Goal: Information Seeking & Learning: Understand process/instructions

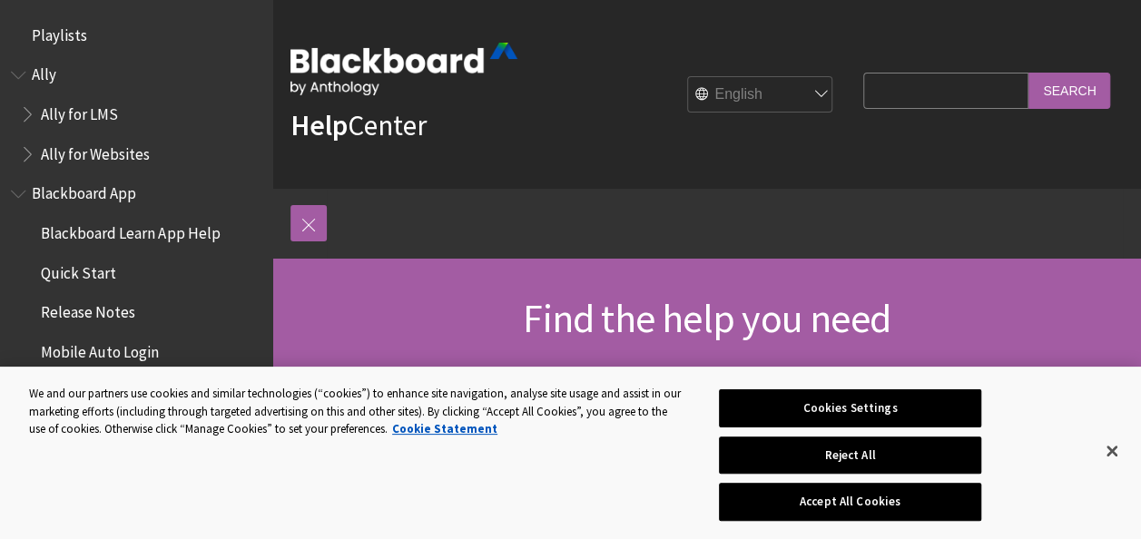
click at [937, 93] on input "Search Query" at bounding box center [946, 90] width 165 height 35
click at [1029, 73] on input "Search" at bounding box center [1070, 90] width 82 height 35
type input "Turnitin"
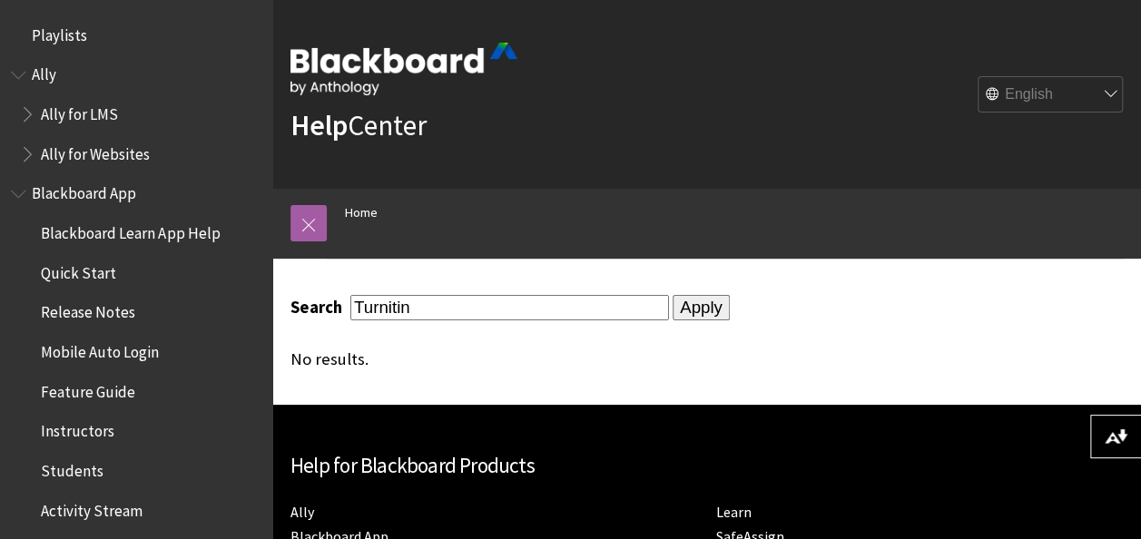
type input "Turnitin"
click at [703, 314] on input "Apply" at bounding box center [701, 307] width 57 height 25
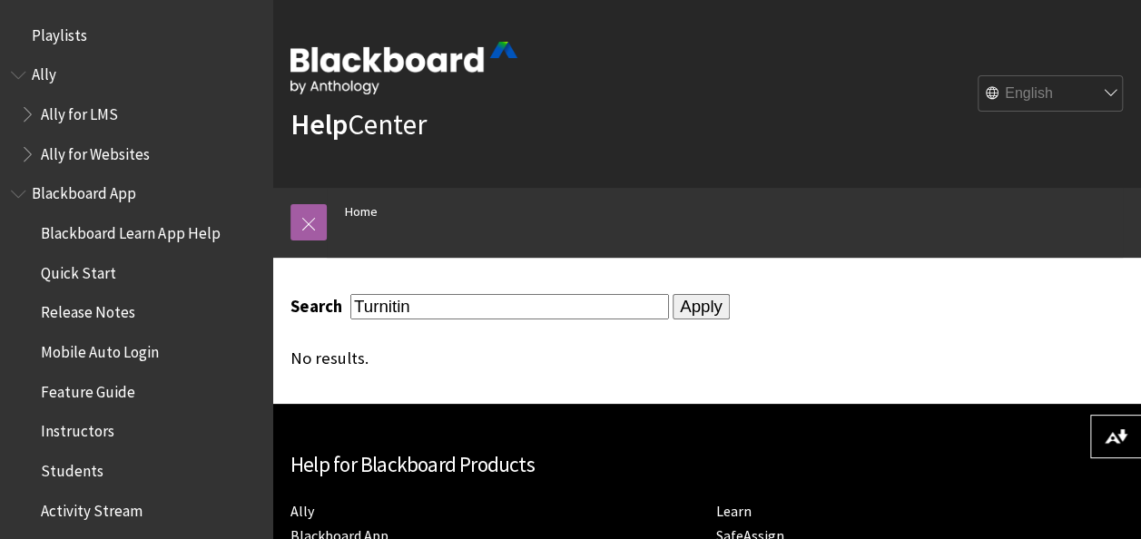
scroll to position [390, 0]
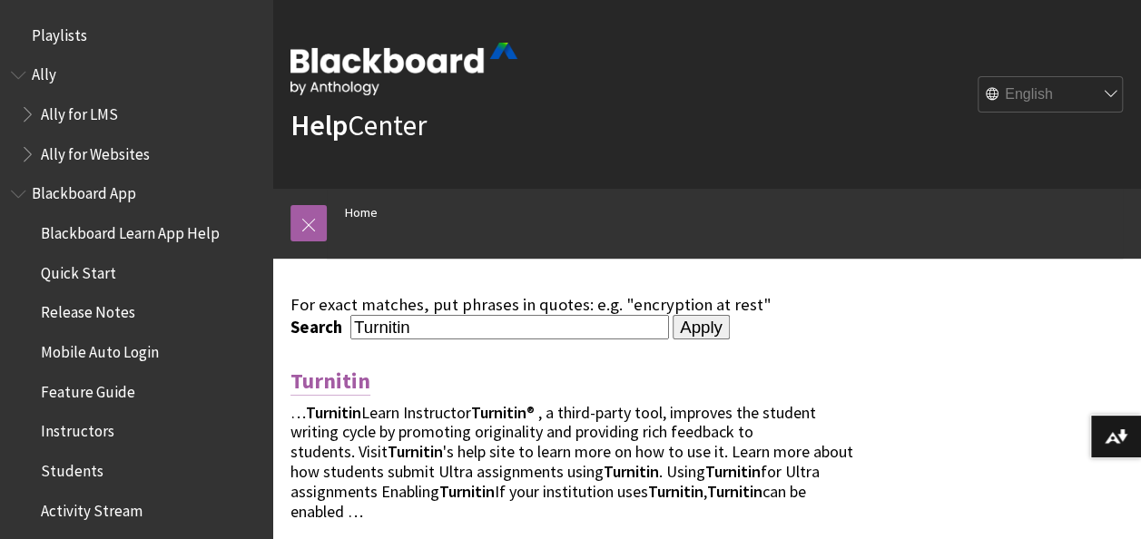
click at [351, 378] on link "Turnitin" at bounding box center [331, 381] width 80 height 29
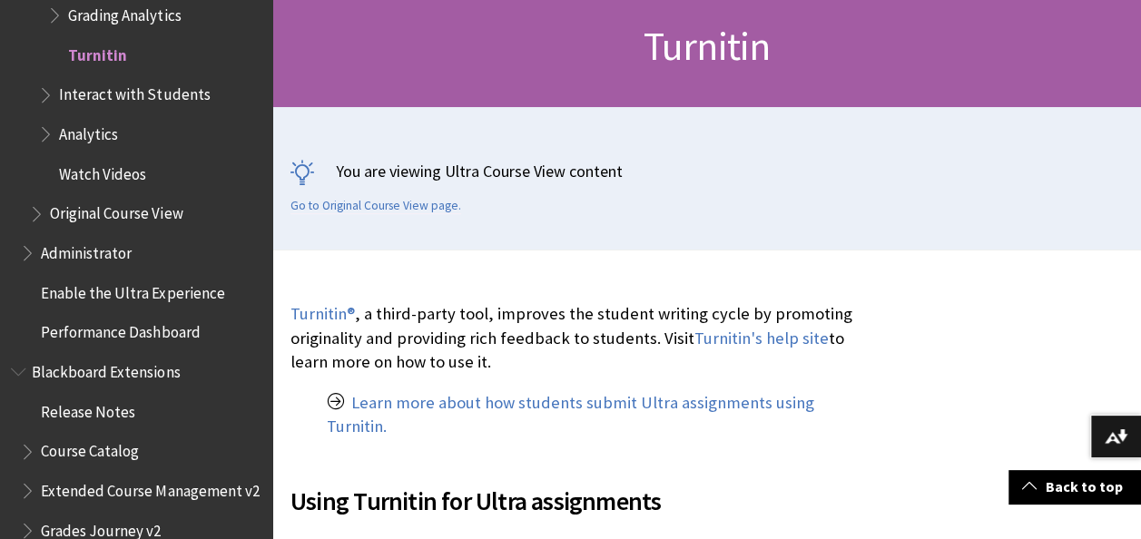
scroll to position [363, 0]
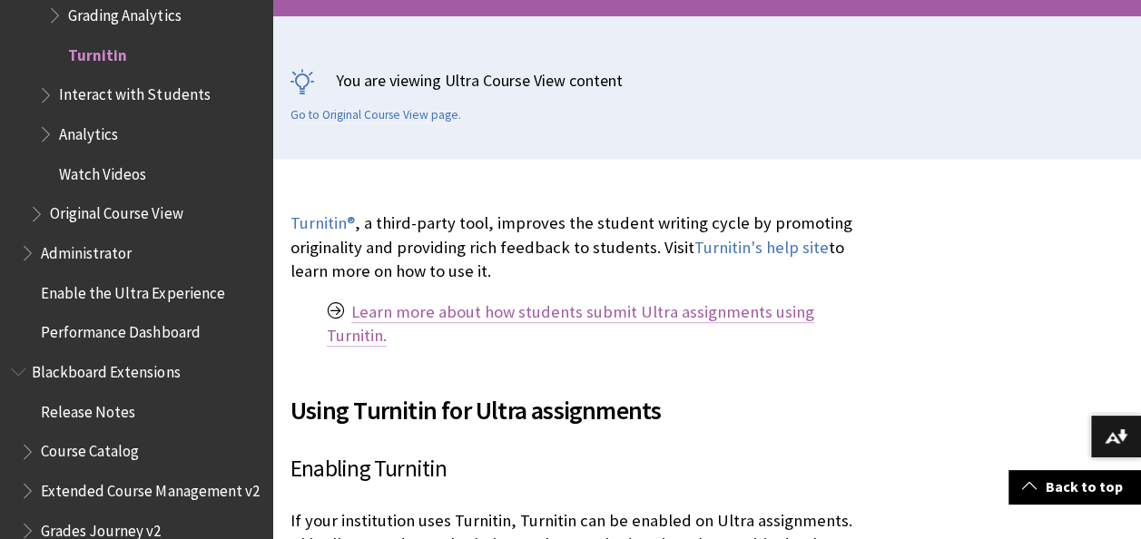
click at [712, 317] on link "Learn more about how students submit Ultra assignments using Turnitin." at bounding box center [571, 323] width 488 height 45
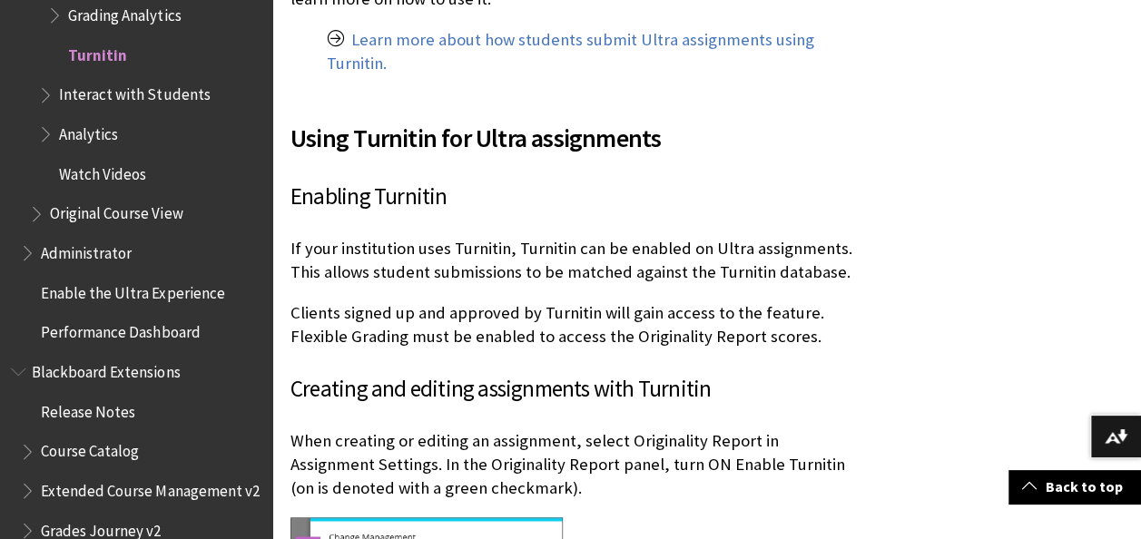
scroll to position [716, 0]
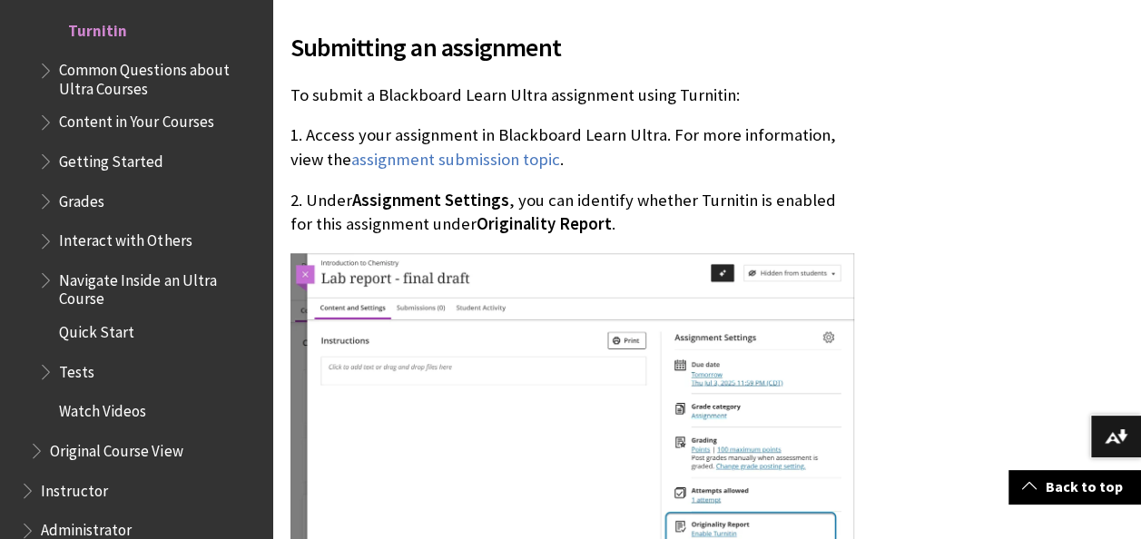
scroll to position [817, 0]
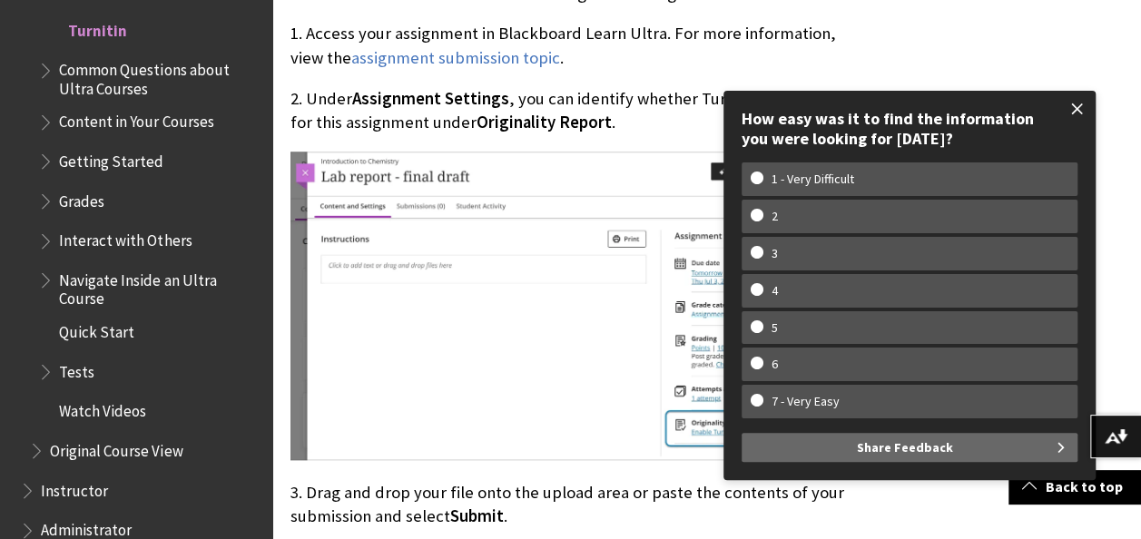
click at [1079, 104] on span at bounding box center [1078, 109] width 38 height 38
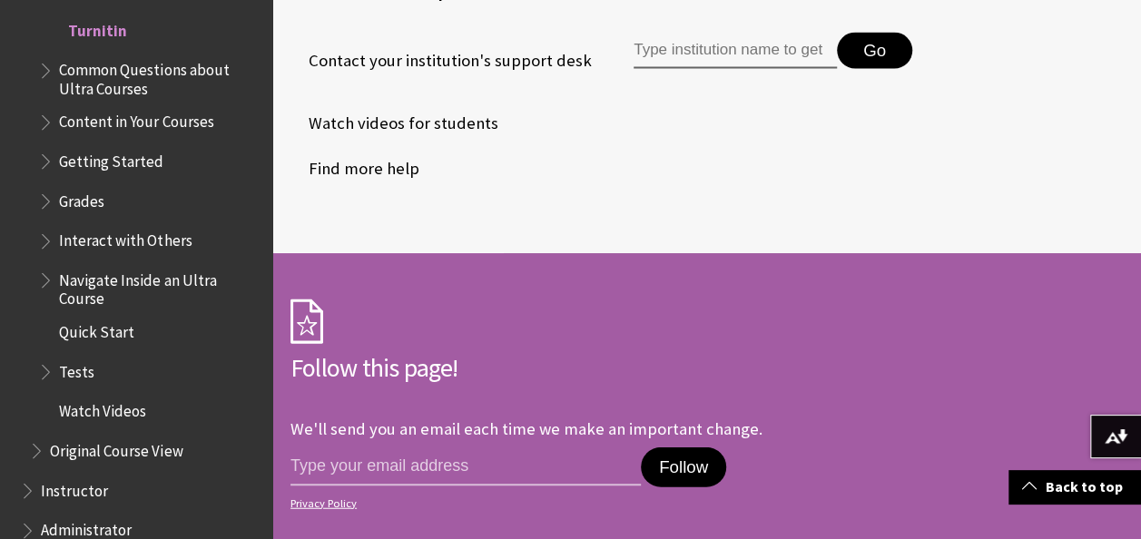
scroll to position [1816, 0]
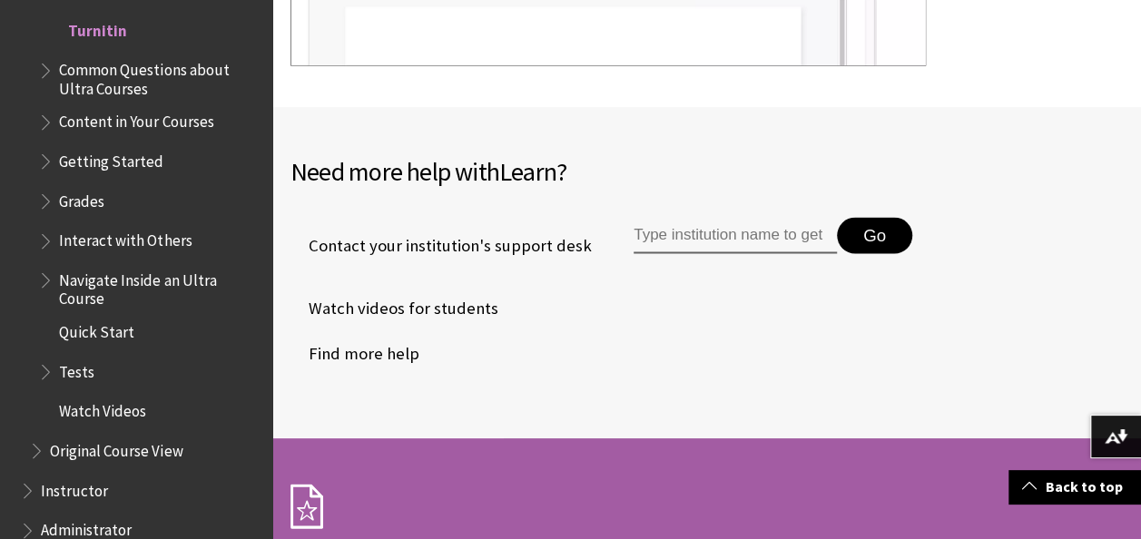
click at [745, 218] on input "Type institution name to get support" at bounding box center [735, 236] width 203 height 36
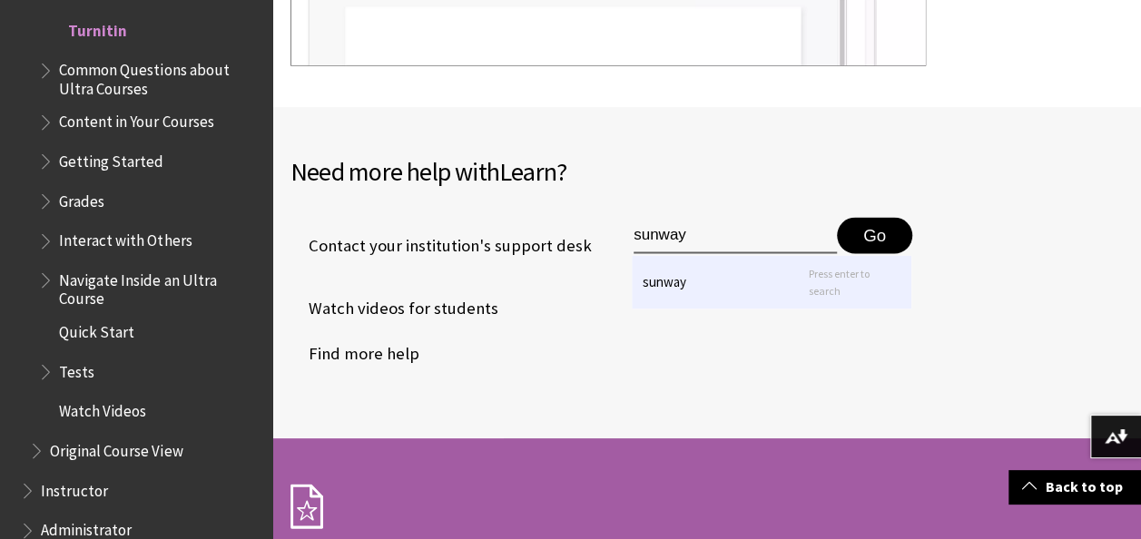
type input "sunway"
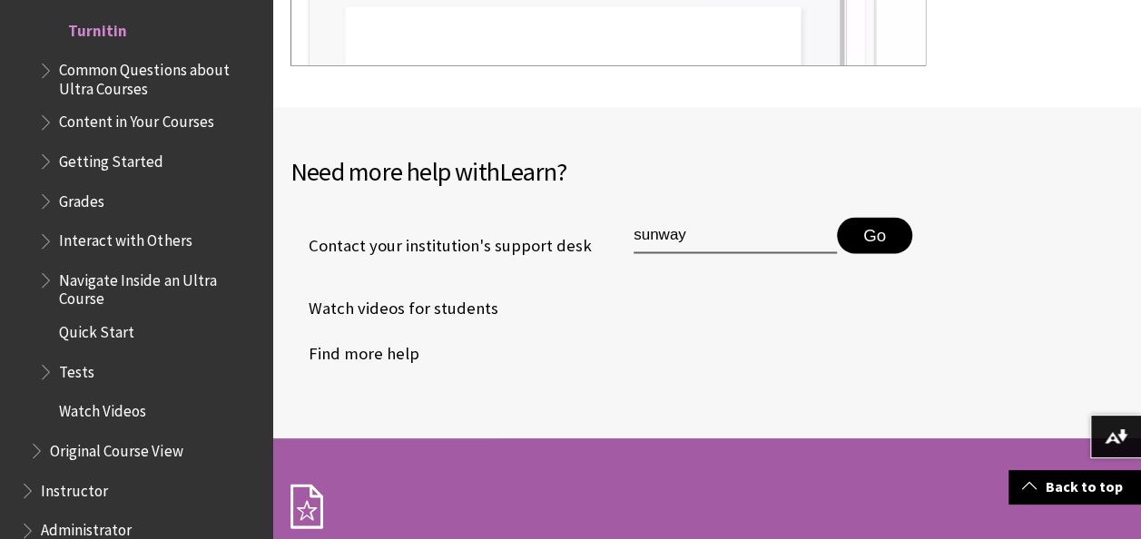
click at [866, 218] on button "Go" at bounding box center [874, 236] width 75 height 36
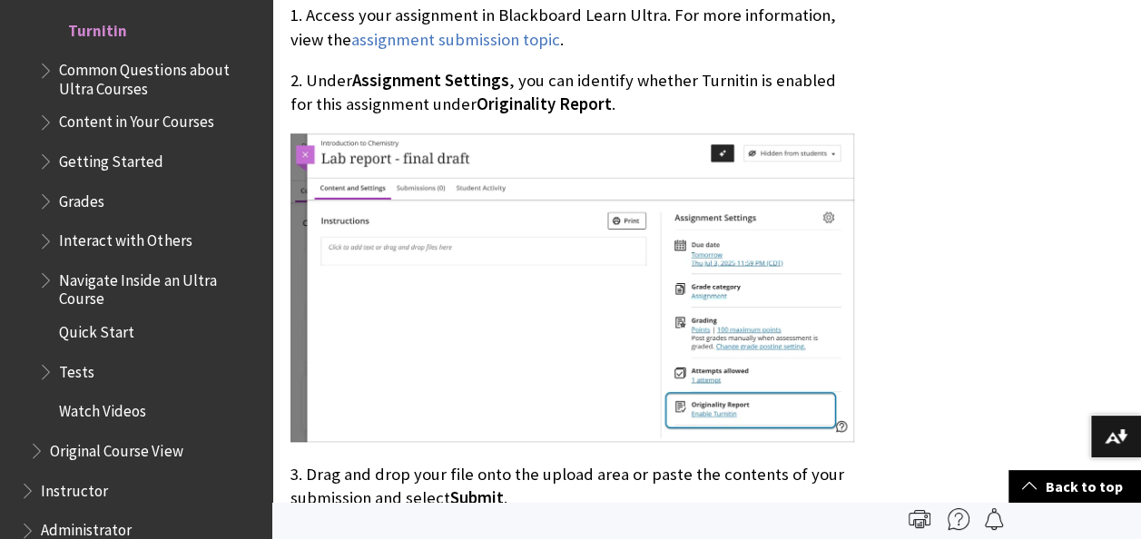
scroll to position [636, 0]
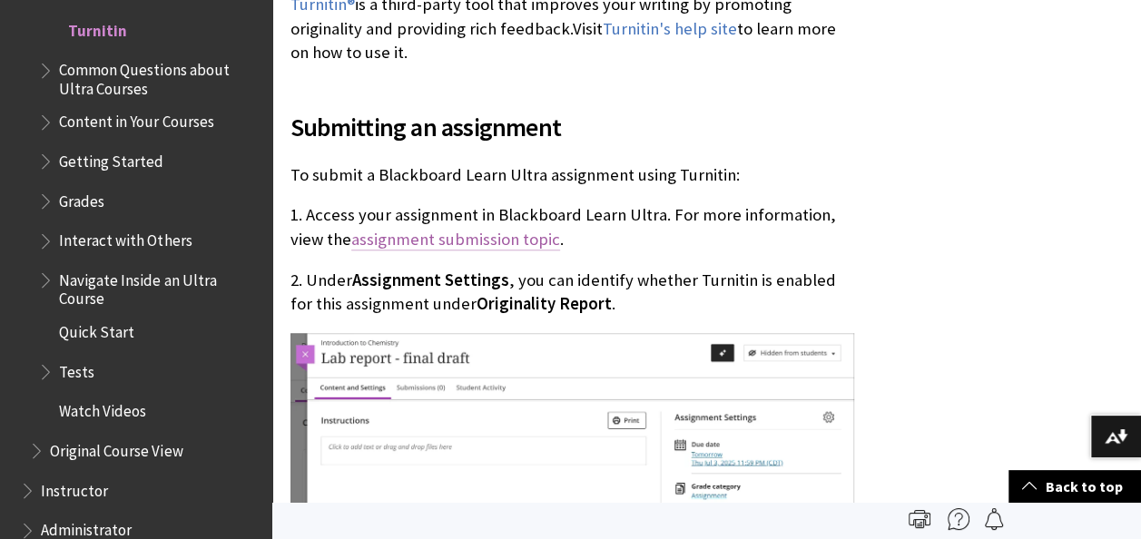
click at [531, 241] on link "assignment submission topic" at bounding box center [455, 240] width 209 height 22
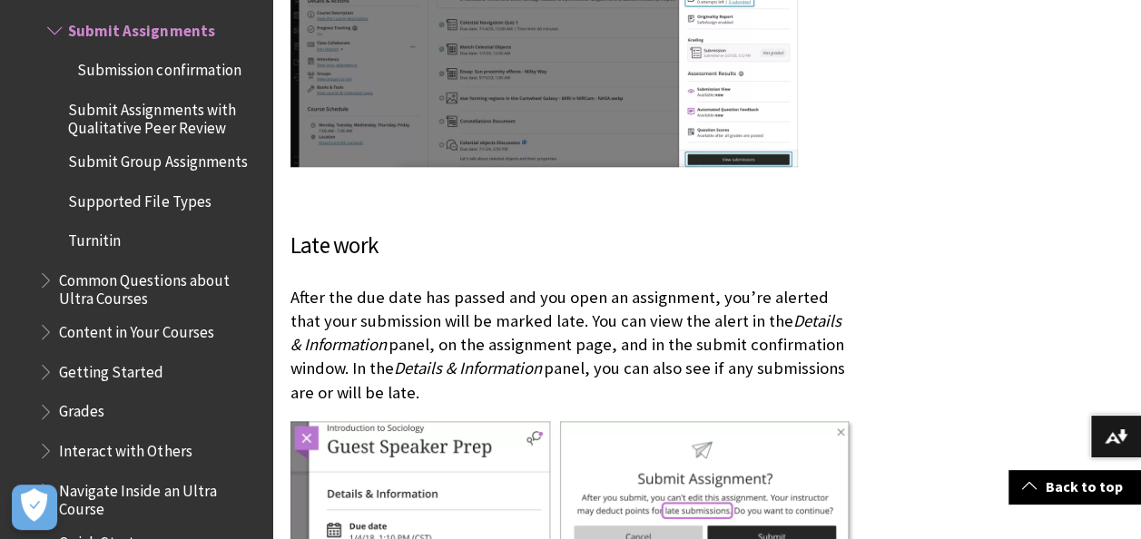
scroll to position [4904, 0]
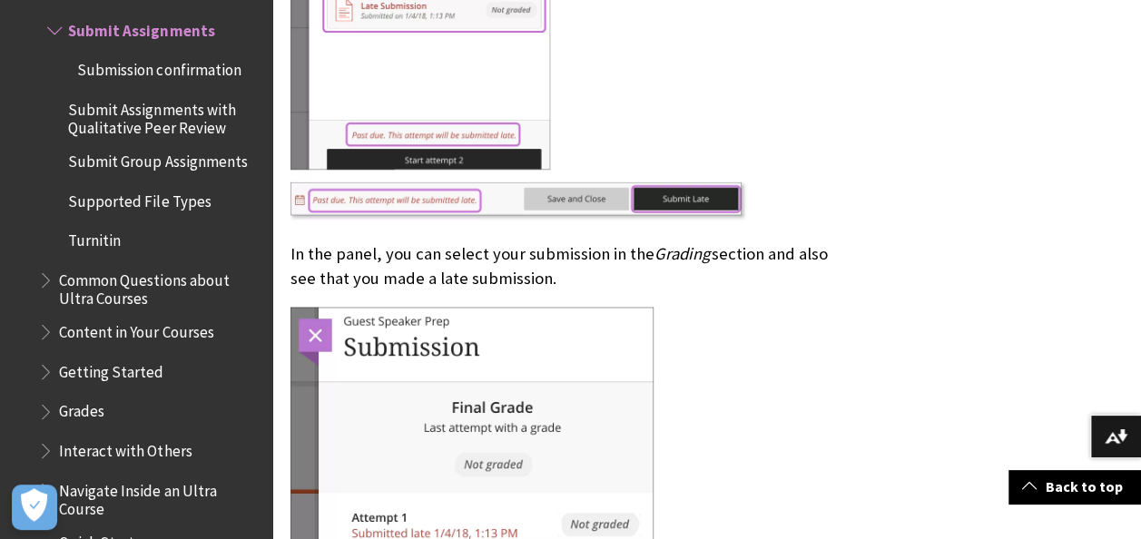
click at [96, 251] on span "Turnitin" at bounding box center [94, 238] width 53 height 25
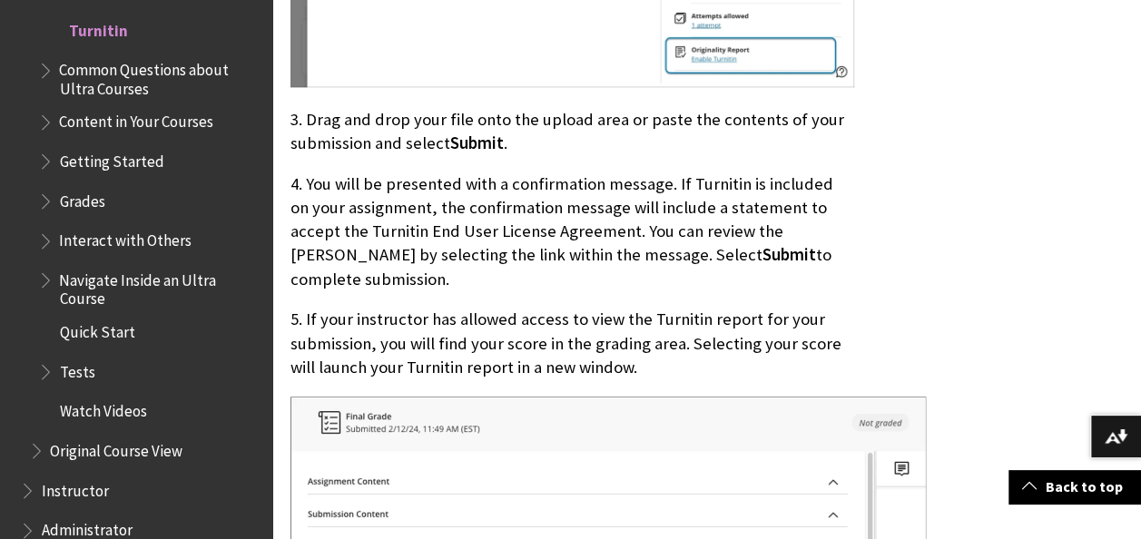
scroll to position [1090, 0]
